Goal: Browse casually: Explore the website without a specific task or goal

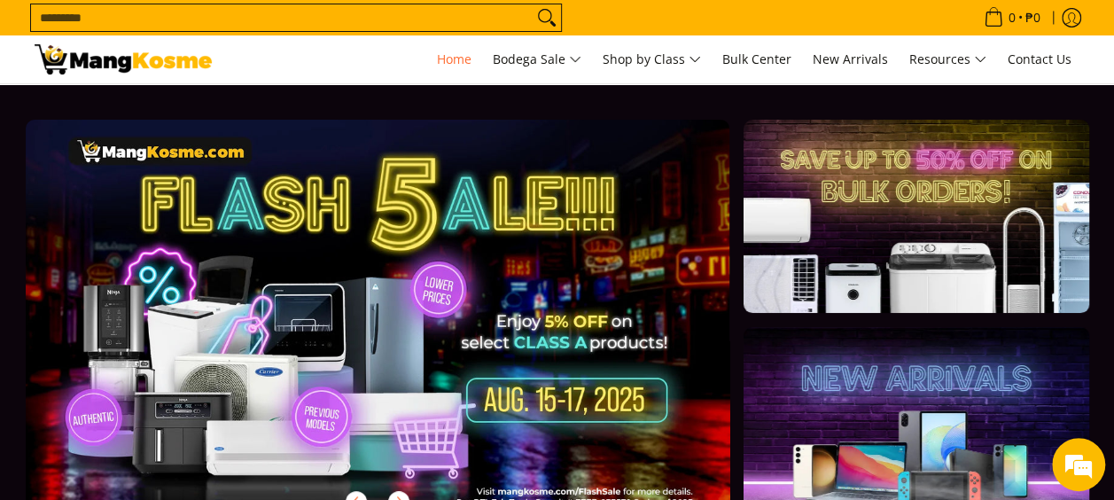
click at [374, 280] on link at bounding box center [406, 335] width 761 height 430
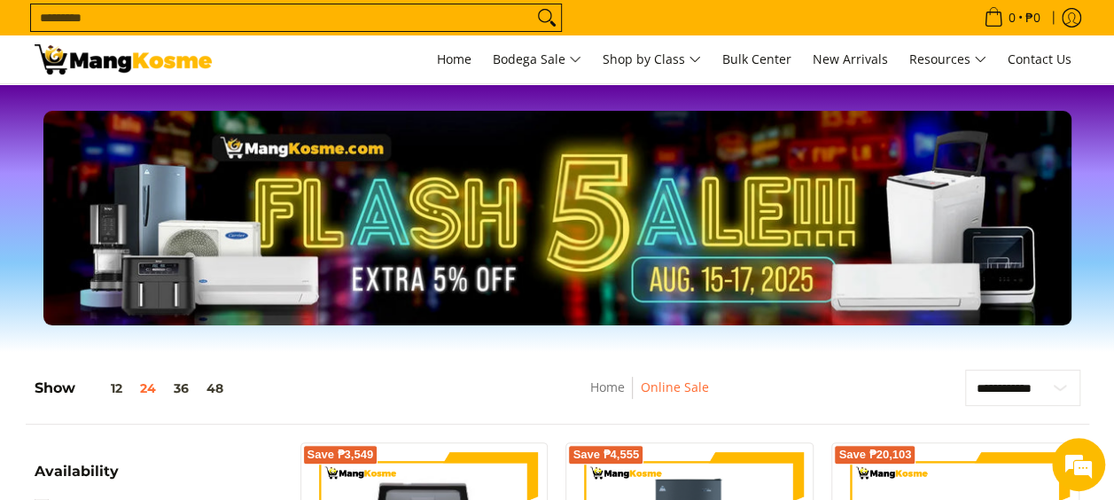
click at [105, 62] on img at bounding box center [123, 59] width 177 height 30
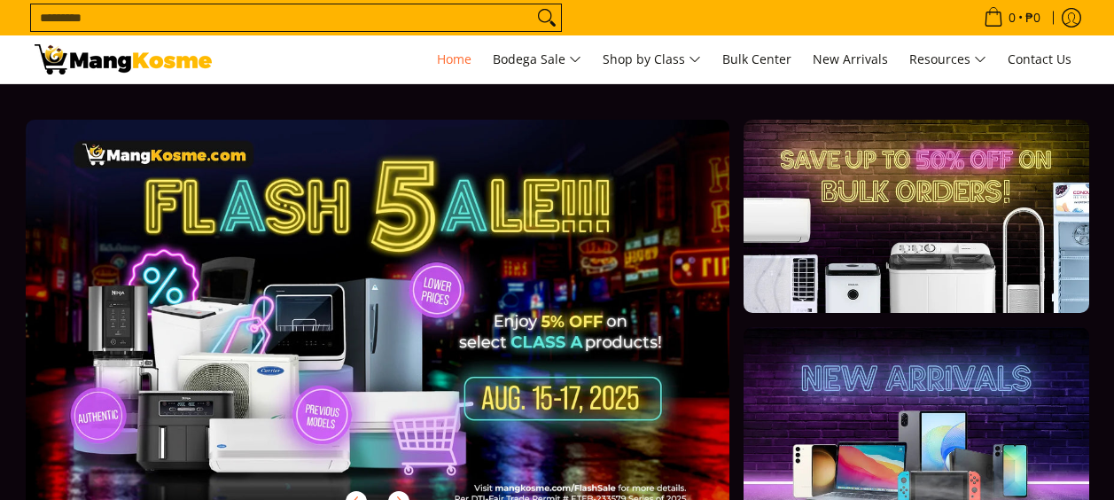
click at [872, 335] on link at bounding box center [916, 423] width 345 height 193
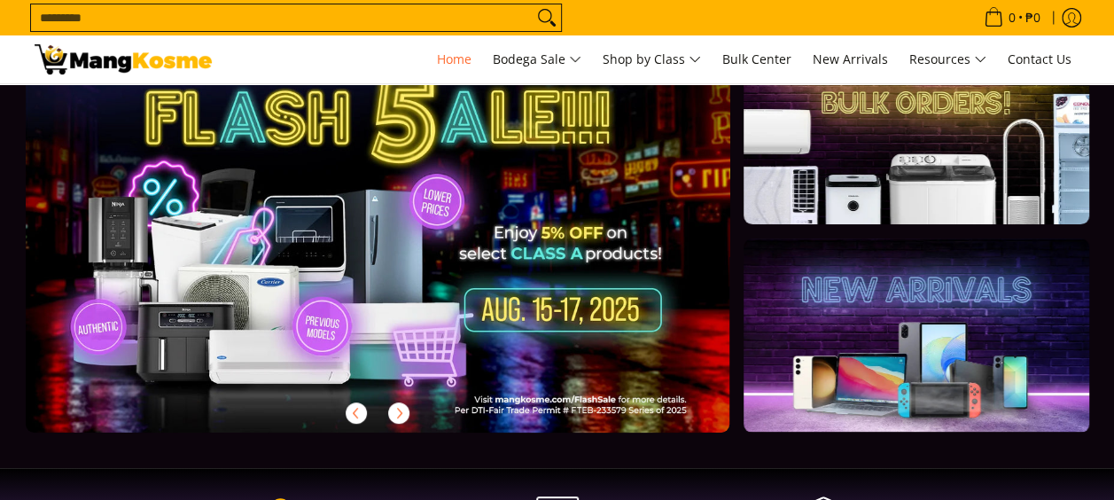
scroll to position [89, 0]
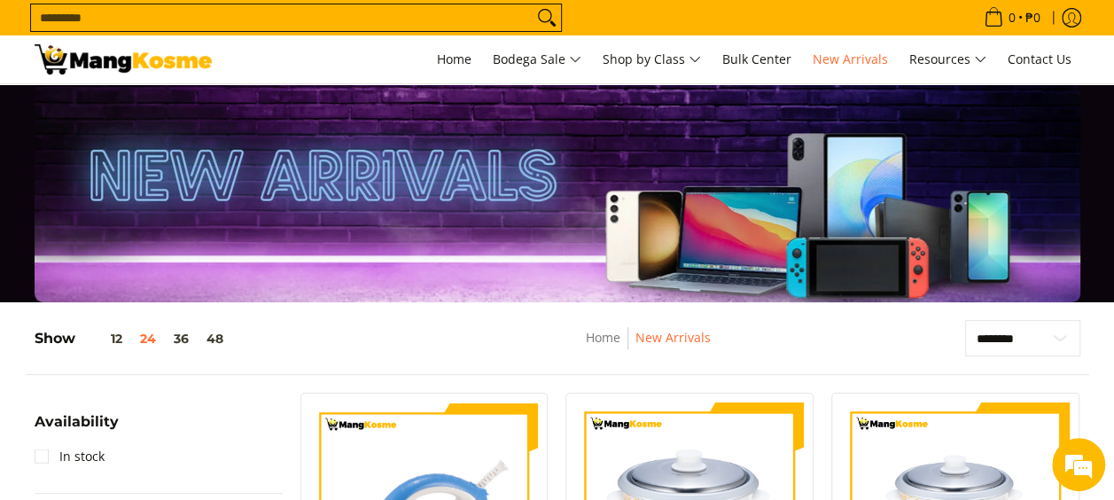
click at [160, 57] on img at bounding box center [123, 59] width 177 height 30
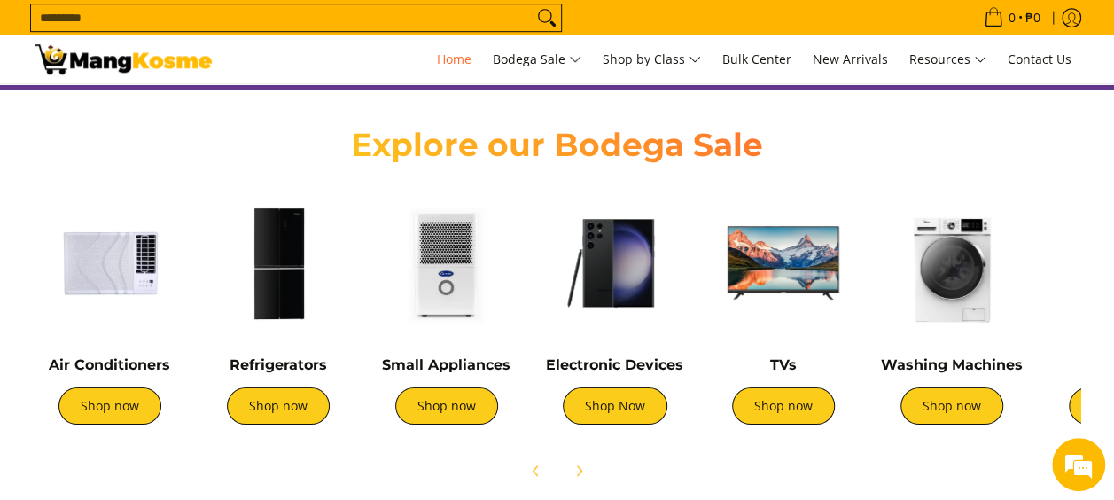
scroll to position [620, 0]
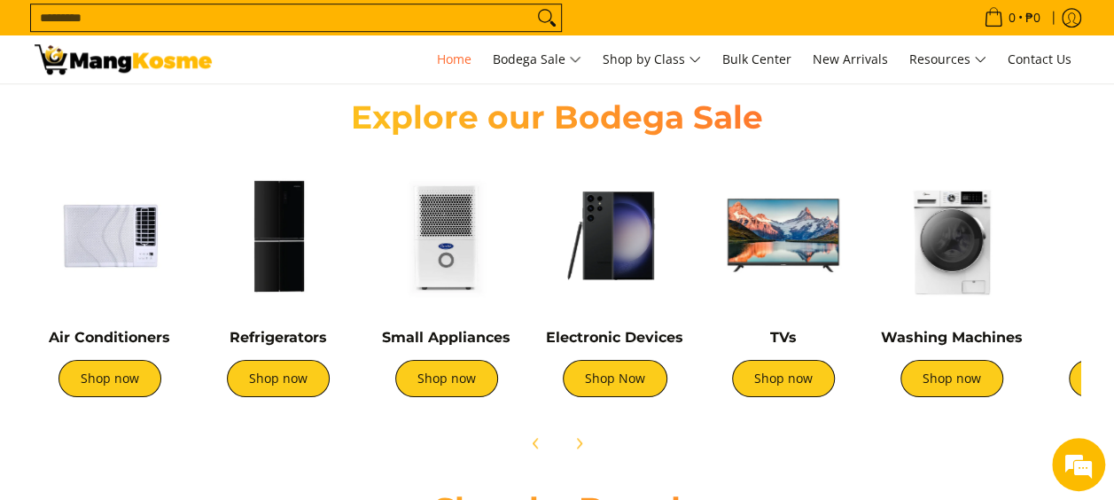
click at [608, 289] on img at bounding box center [615, 235] width 151 height 151
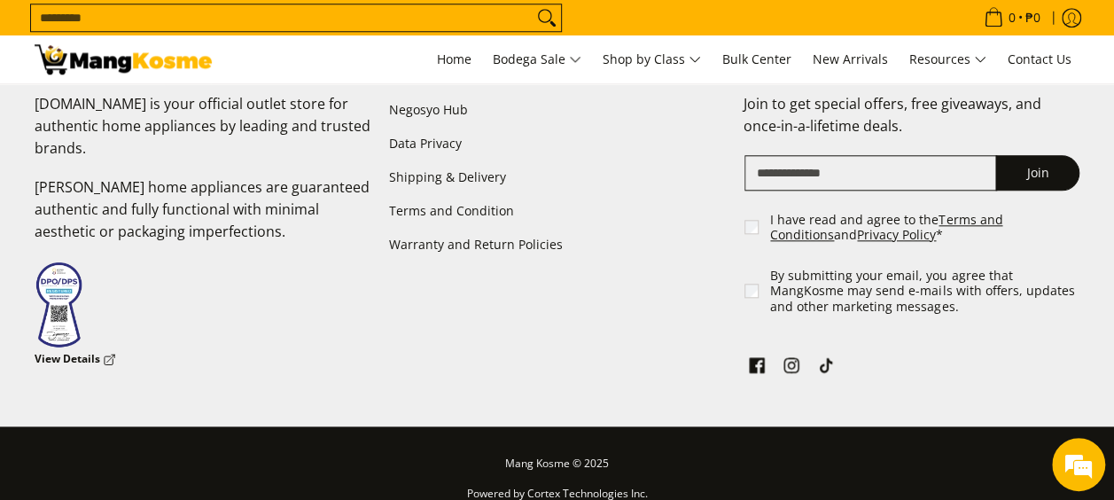
scroll to position [4227, 0]
